Goal: Information Seeking & Learning: Learn about a topic

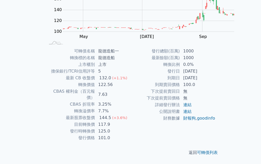
scroll to position [127, 0]
drag, startPoint x: 133, startPoint y: 106, endPoint x: 156, endPoint y: 105, distance: 23.1
click at [180, 82] on td "2027-06-25" at bounding box center [197, 78] width 35 height 7
drag, startPoint x: 133, startPoint y: 70, endPoint x: 146, endPoint y: 71, distance: 12.9
click at [130, 128] on td "125.0" at bounding box center [112, 131] width 35 height 7
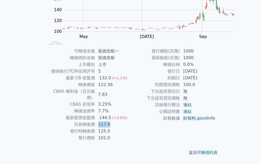
drag, startPoint x: 131, startPoint y: 63, endPoint x: 147, endPoint y: 63, distance: 15.3
click at [130, 121] on td "117.9" at bounding box center [112, 124] width 35 height 7
click at [130, 82] on td "到期日" at bounding box center [154, 78] width 49 height 7
drag, startPoint x: 134, startPoint y: 83, endPoint x: 148, endPoint y: 83, distance: 13.7
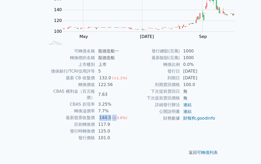
click at [130, 115] on td "144.5 (+3.6%)" at bounding box center [112, 118] width 35 height 7
click at [130, 128] on td "125.0" at bounding box center [112, 131] width 35 height 7
drag, startPoint x: 135, startPoint y: 83, endPoint x: 173, endPoint y: 83, distance: 38.3
click at [130, 115] on td "144.5 (+3.6%)" at bounding box center [112, 118] width 35 height 7
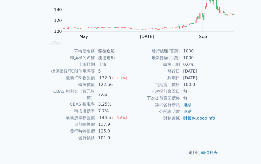
click at [95, 135] on td "發行價格" at bounding box center [70, 138] width 49 height 7
drag, startPoint x: 133, startPoint y: 130, endPoint x: 159, endPoint y: 131, distance: 25.9
click at [180, 82] on td "2027-06-25" at bounding box center [197, 78] width 35 height 7
drag, startPoint x: 133, startPoint y: 123, endPoint x: 155, endPoint y: 124, distance: 22.0
click at [180, 75] on td "2024-06-25" at bounding box center [197, 71] width 35 height 7
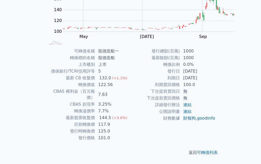
click at [180, 75] on td "2024-06-25" at bounding box center [197, 71] width 35 height 7
drag, startPoint x: 117, startPoint y: 124, endPoint x: 157, endPoint y: 126, distance: 39.6
click at [157, 75] on tr "發行日 2024-06-25" at bounding box center [172, 71] width 85 height 7
click at [130, 82] on td "到期日" at bounding box center [154, 78] width 49 height 7
drag, startPoint x: 119, startPoint y: 131, endPoint x: 155, endPoint y: 131, distance: 36.0
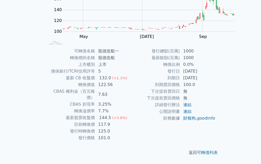
click at [155, 82] on tr "到期日 2027-06-25" at bounding box center [172, 78] width 85 height 7
click at [180, 82] on td "2027-06-25" at bounding box center [197, 78] width 35 height 7
drag, startPoint x: 125, startPoint y: 130, endPoint x: 155, endPoint y: 131, distance: 30.6
click at [155, 82] on tr "到期日 2027-06-25" at bounding box center [172, 78] width 85 height 7
click at [180, 82] on td "2027-06-25" at bounding box center [197, 78] width 35 height 7
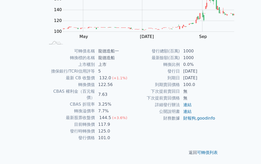
drag, startPoint x: 120, startPoint y: 129, endPoint x: 156, endPoint y: 131, distance: 36.3
click at [156, 82] on tr "到期日 2027-06-25" at bounding box center [172, 78] width 85 height 7
click at [180, 68] on td "0.0%" at bounding box center [197, 64] width 35 height 7
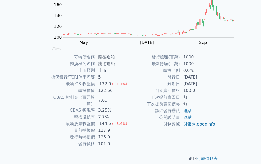
scroll to position [75, 0]
click at [130, 114] on td "7.7%" at bounding box center [112, 117] width 35 height 7
drag, startPoint x: 134, startPoint y: 74, endPoint x: 142, endPoint y: 74, distance: 7.8
click at [130, 74] on td "5" at bounding box center [112, 77] width 35 height 7
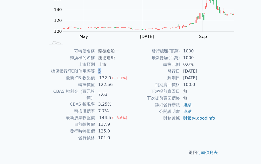
scroll to position [127, 0]
drag, startPoint x: 134, startPoint y: 116, endPoint x: 140, endPoint y: 116, distance: 6.7
click at [180, 95] on td "無" at bounding box center [197, 91] width 35 height 7
drag, startPoint x: 133, startPoint y: 105, endPoint x: 165, endPoint y: 106, distance: 32.6
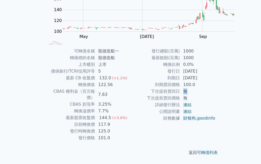
click at [180, 82] on td "2027-06-25" at bounding box center [197, 78] width 35 height 7
drag, startPoint x: 133, startPoint y: 65, endPoint x: 144, endPoint y: 65, distance: 11.4
click at [130, 88] on td "7.63" at bounding box center [112, 94] width 35 height 13
drag, startPoint x: 134, startPoint y: 101, endPoint x: 143, endPoint y: 101, distance: 9.1
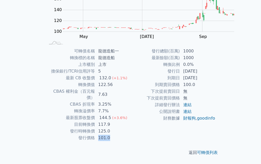
click at [130, 135] on td "101.0" at bounding box center [112, 138] width 35 height 7
drag, startPoint x: 135, startPoint y: 108, endPoint x: 144, endPoint y: 108, distance: 9.8
click at [180, 55] on td "1000" at bounding box center [197, 51] width 35 height 7
drag, startPoint x: 133, startPoint y: 107, endPoint x: 145, endPoint y: 107, distance: 12.2
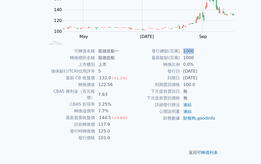
click at [180, 55] on td "1000" at bounding box center [197, 51] width 35 height 7
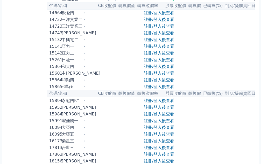
scroll to position [129, 0]
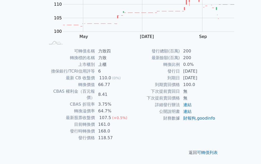
scroll to position [104, 0]
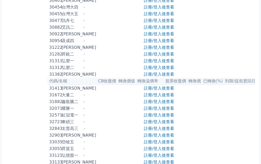
scroll to position [757, 0]
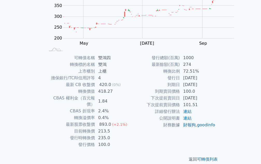
scroll to position [78, 0]
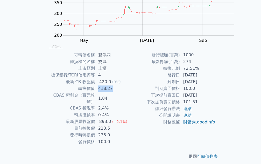
drag, startPoint x: 132, startPoint y: 83, endPoint x: 147, endPoint y: 84, distance: 15.0
click at [130, 85] on td "418.27" at bounding box center [112, 88] width 35 height 7
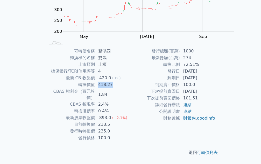
scroll to position [104, 0]
drag, startPoint x: 133, startPoint y: 130, endPoint x: 153, endPoint y: 130, distance: 21.0
click at [180, 82] on td "2025-11-12" at bounding box center [197, 78] width 35 height 7
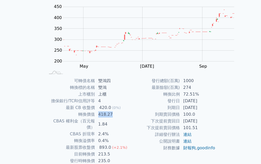
scroll to position [127, 0]
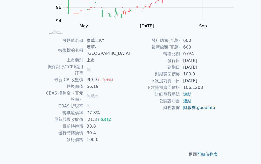
scroll to position [104, 0]
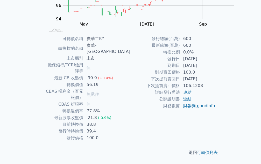
drag, startPoint x: 133, startPoint y: 128, endPoint x: 154, endPoint y: 128, distance: 21.2
click at [180, 69] on td "2028-12-01" at bounding box center [197, 65] width 35 height 7
click at [180, 42] on td "600" at bounding box center [197, 38] width 35 height 7
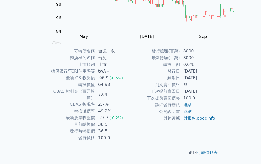
scroll to position [127, 0]
drag, startPoint x: 134, startPoint y: 81, endPoint x: 142, endPoint y: 81, distance: 7.8
click at [180, 55] on td "8000" at bounding box center [197, 51] width 35 height 7
drag, startPoint x: 132, startPoint y: 105, endPoint x: 160, endPoint y: 105, distance: 27.7
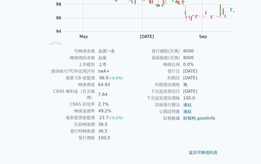
click at [180, 82] on td "2029-12-10" at bounding box center [197, 78] width 35 height 7
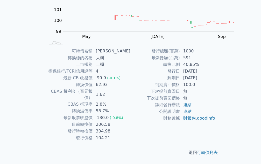
scroll to position [104, 0]
drag, startPoint x: 133, startPoint y: 88, endPoint x: 150, endPoint y: 88, distance: 16.6
click at [130, 121] on td "206.58" at bounding box center [112, 124] width 38 height 7
drag, startPoint x: 133, startPoint y: 94, endPoint x: 149, endPoint y: 93, distance: 15.3
click at [130, 128] on td "304.98" at bounding box center [112, 131] width 38 height 7
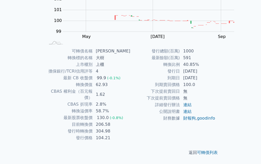
click at [180, 55] on td "1000" at bounding box center [197, 51] width 35 height 7
drag, startPoint x: 134, startPoint y: 106, endPoint x: 140, endPoint y: 105, distance: 6.0
click at [180, 55] on td "1000" at bounding box center [197, 51] width 35 height 7
drag, startPoint x: 134, startPoint y: 57, endPoint x: 143, endPoint y: 57, distance: 9.8
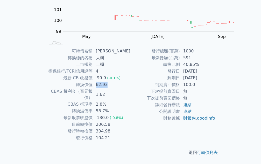
click at [130, 82] on td "62.93" at bounding box center [112, 85] width 38 height 7
click at [130, 108] on td "58.7%" at bounding box center [112, 111] width 38 height 7
drag, startPoint x: 134, startPoint y: 51, endPoint x: 143, endPoint y: 52, distance: 8.9
click at [130, 75] on td "99.9 (-0.1%)" at bounding box center [112, 78] width 38 height 7
drag, startPoint x: 133, startPoint y: 88, endPoint x: 146, endPoint y: 88, distance: 12.9
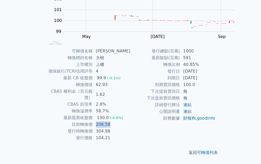
click at [130, 121] on td "206.58" at bounding box center [112, 124] width 38 height 7
drag, startPoint x: 134, startPoint y: 79, endPoint x: 138, endPoint y: 79, distance: 3.9
click at [110, 115] on div "130.0" at bounding box center [103, 118] width 14 height 6
click at [130, 115] on td "130.0 (-0.8%)" at bounding box center [112, 118] width 38 height 7
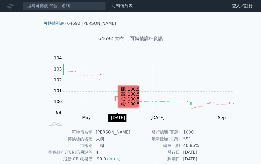
scroll to position [0, 0]
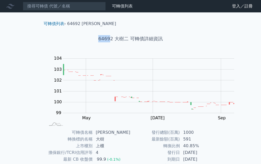
drag, startPoint x: 100, startPoint y: 38, endPoint x: 109, endPoint y: 38, distance: 9.1
click at [109, 38] on h1 "64692 大樹二 可轉債詳細資訊" at bounding box center [130, 38] width 182 height 7
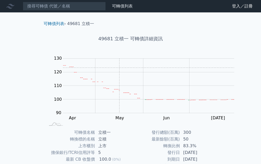
scroll to position [127, 0]
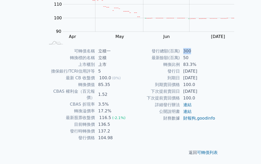
drag, startPoint x: 132, startPoint y: 82, endPoint x: 147, endPoint y: 82, distance: 14.8
click at [180, 55] on td "300" at bounding box center [197, 51] width 35 height 7
drag, startPoint x: 133, startPoint y: 63, endPoint x: 146, endPoint y: 63, distance: 13.5
click at [130, 121] on td "136.5" at bounding box center [112, 124] width 35 height 7
drag, startPoint x: 135, startPoint y: 92, endPoint x: 147, endPoint y: 92, distance: 12.4
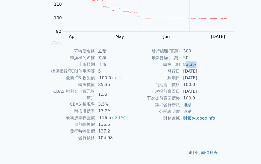
click at [180, 68] on td "83.3%" at bounding box center [197, 64] width 35 height 7
drag, startPoint x: 134, startPoint y: 91, endPoint x: 146, endPoint y: 91, distance: 12.4
click at [180, 68] on td "83.3%" at bounding box center [197, 64] width 35 height 7
drag, startPoint x: 134, startPoint y: 104, endPoint x: 153, endPoint y: 104, distance: 19.9
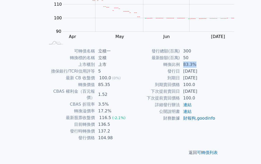
click at [180, 82] on td "2025-07-29" at bounding box center [197, 78] width 35 height 7
click at [180, 61] on td "50" at bounding box center [197, 58] width 35 height 7
drag, startPoint x: 133, startPoint y: 87, endPoint x: 142, endPoint y: 87, distance: 9.1
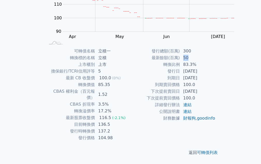
click at [180, 61] on td "50" at bounding box center [197, 58] width 35 height 7
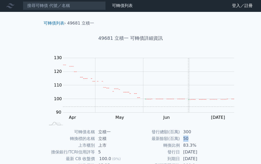
scroll to position [0, 0]
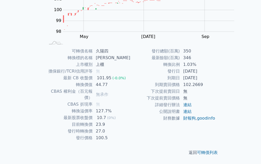
scroll to position [127, 0]
drag, startPoint x: 134, startPoint y: 105, endPoint x: 158, endPoint y: 105, distance: 23.3
click at [180, 82] on td "[DATE]" at bounding box center [197, 78] width 35 height 7
drag, startPoint x: 134, startPoint y: 70, endPoint x: 143, endPoint y: 70, distance: 9.6
click at [130, 128] on td "27.0" at bounding box center [112, 131] width 38 height 7
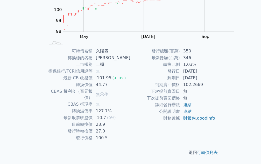
click at [130, 135] on td "100.5" at bounding box center [112, 138] width 38 height 7
drag, startPoint x: 132, startPoint y: 62, endPoint x: 146, endPoint y: 64, distance: 14.3
click at [130, 121] on td "23.9" at bounding box center [112, 124] width 38 height 7
click at [180, 55] on td "350" at bounding box center [197, 51] width 35 height 7
drag, startPoint x: 134, startPoint y: 82, endPoint x: 141, endPoint y: 82, distance: 7.0
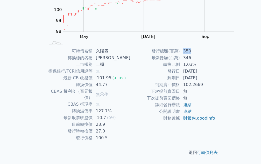
click at [180, 55] on td "350" at bounding box center [197, 51] width 35 height 7
drag, startPoint x: 132, startPoint y: 82, endPoint x: 146, endPoint y: 82, distance: 13.5
click at [180, 55] on td "350" at bounding box center [197, 51] width 35 height 7
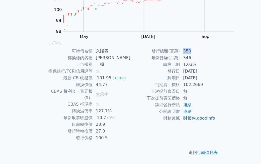
click at [180, 55] on td "350" at bounding box center [197, 51] width 35 height 7
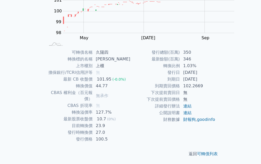
scroll to position [75, 0]
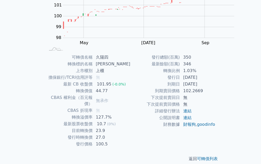
drag, startPoint x: 134, startPoint y: 154, endPoint x: 154, endPoint y: 157, distance: 20.1
click at [180, 88] on td "2025-09-30" at bounding box center [197, 84] width 35 height 7
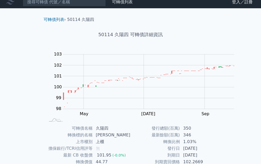
scroll to position [0, 0]
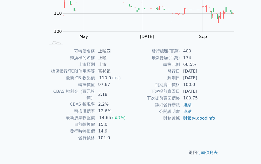
scroll to position [127, 0]
drag, startPoint x: 134, startPoint y: 63, endPoint x: 144, endPoint y: 63, distance: 10.4
click at [130, 121] on td "15.0" at bounding box center [112, 124] width 35 height 7
click at [130, 128] on td "14.9" at bounding box center [112, 131] width 35 height 7
drag, startPoint x: 134, startPoint y: 59, endPoint x: 143, endPoint y: 58, distance: 8.6
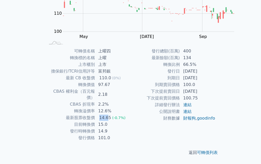
click at [112, 115] on div "14.65" at bounding box center [105, 118] width 14 height 6
click at [130, 135] on td "101.0" at bounding box center [112, 138] width 35 height 7
drag, startPoint x: 133, startPoint y: 132, endPoint x: 156, endPoint y: 132, distance: 23.3
click at [180, 82] on td "[DATE]" at bounding box center [197, 78] width 35 height 7
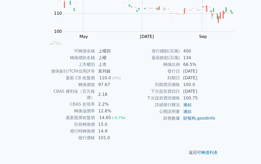
scroll to position [127, 0]
drag, startPoint x: 134, startPoint y: 93, endPoint x: 151, endPoint y: 90, distance: 17.8
click at [180, 68] on td "66.5%" at bounding box center [197, 64] width 35 height 7
click at [180, 61] on td "134" at bounding box center [197, 58] width 35 height 7
click at [180, 55] on td "400" at bounding box center [197, 51] width 35 height 7
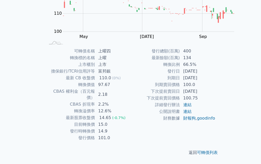
click at [180, 55] on td "400" at bounding box center [197, 51] width 35 height 7
